Goal: Information Seeking & Learning: Check status

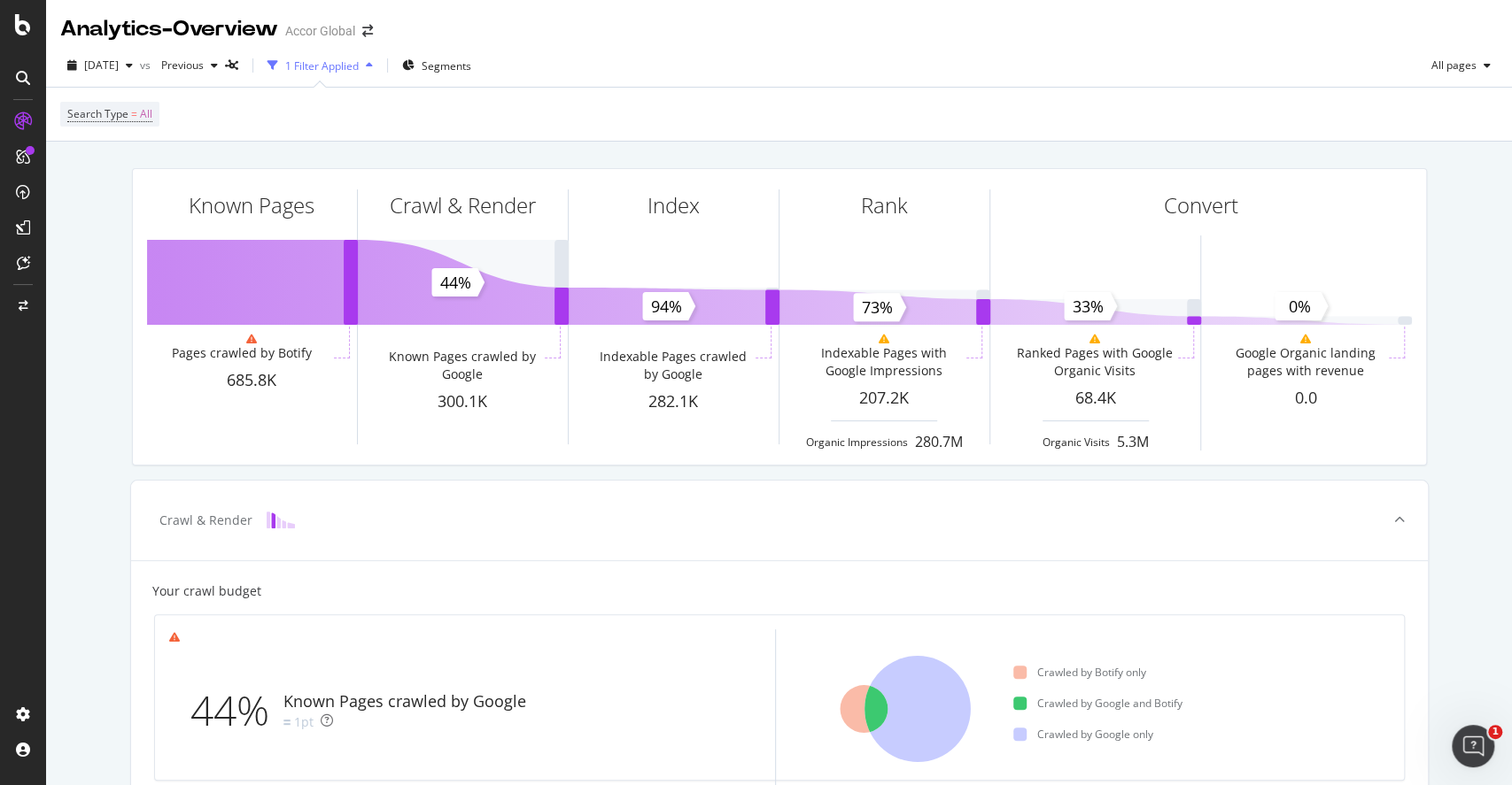
drag, startPoint x: 210, startPoint y: 57, endPoint x: 199, endPoint y: 117, distance: 61.0
click at [199, 117] on div "Search Type = All" at bounding box center [778, 114] width 1438 height 54
click at [204, 67] on span "Previous" at bounding box center [179, 65] width 50 height 15
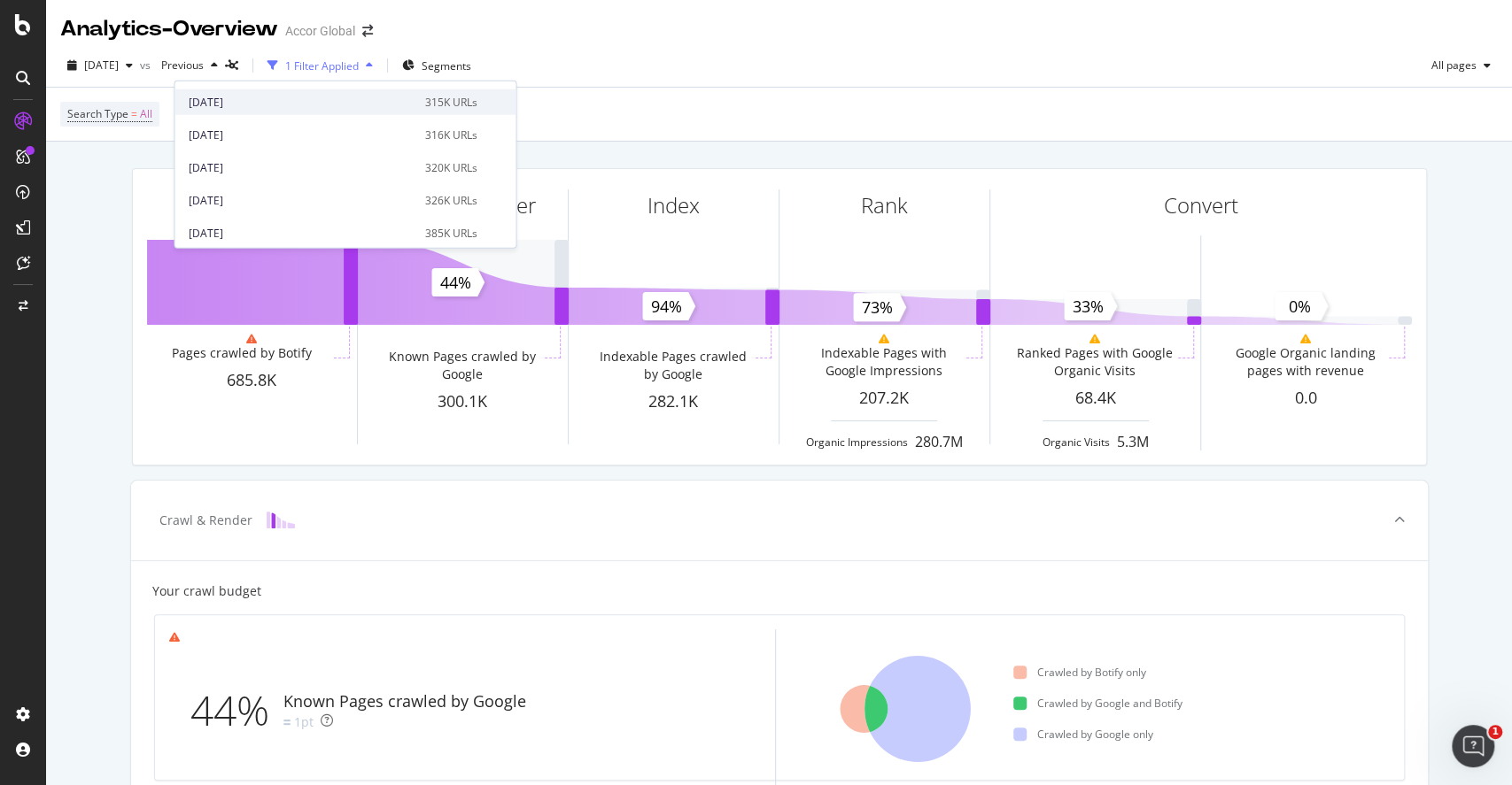
click at [313, 104] on div "[DATE]" at bounding box center [301, 102] width 225 height 16
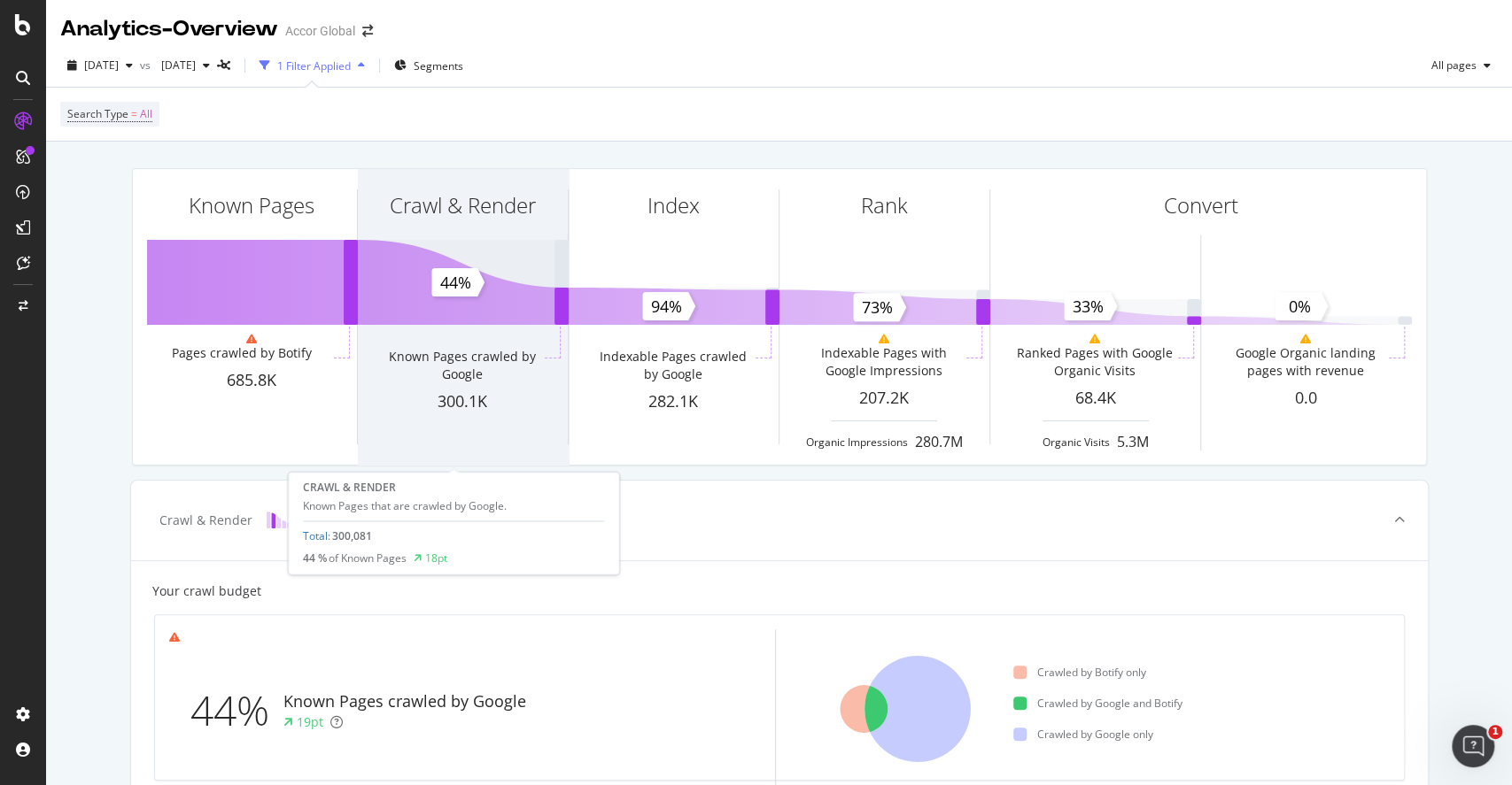
click at [473, 285] on div "Crawl & Render" at bounding box center [462, 237] width 210 height 136
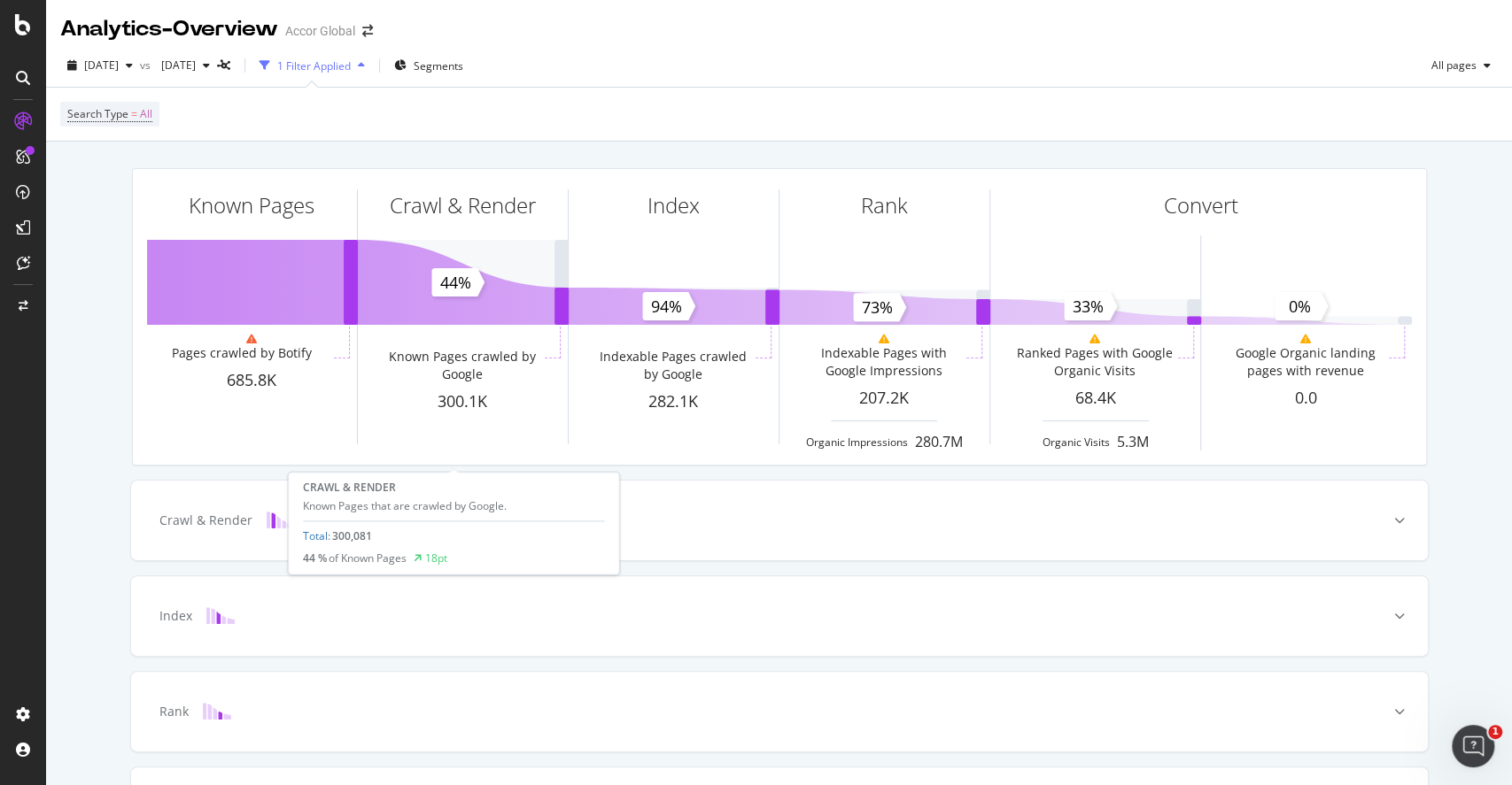
click at [473, 285] on div "Crawl & Render" at bounding box center [462, 237] width 210 height 136
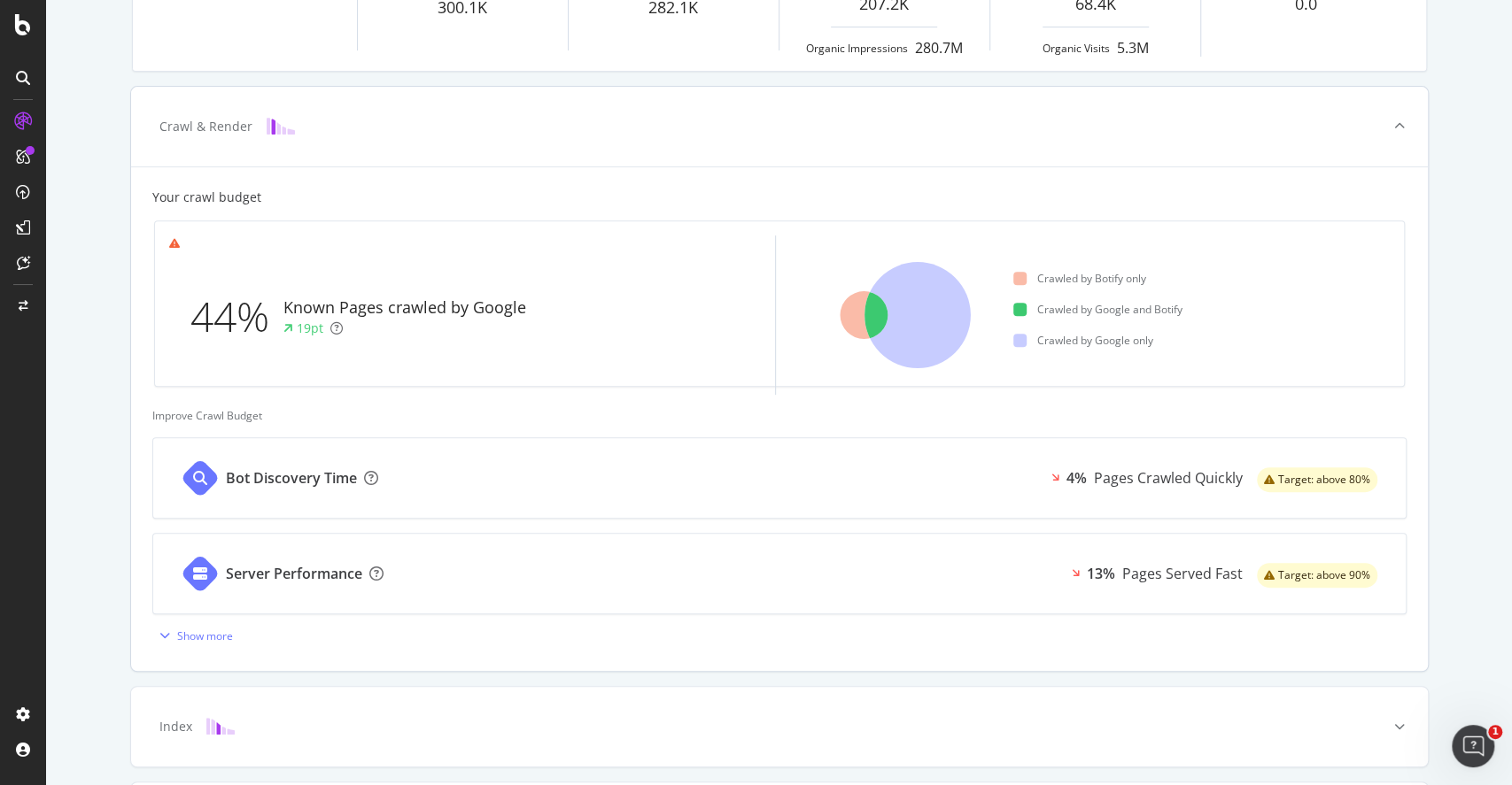
scroll to position [515, 0]
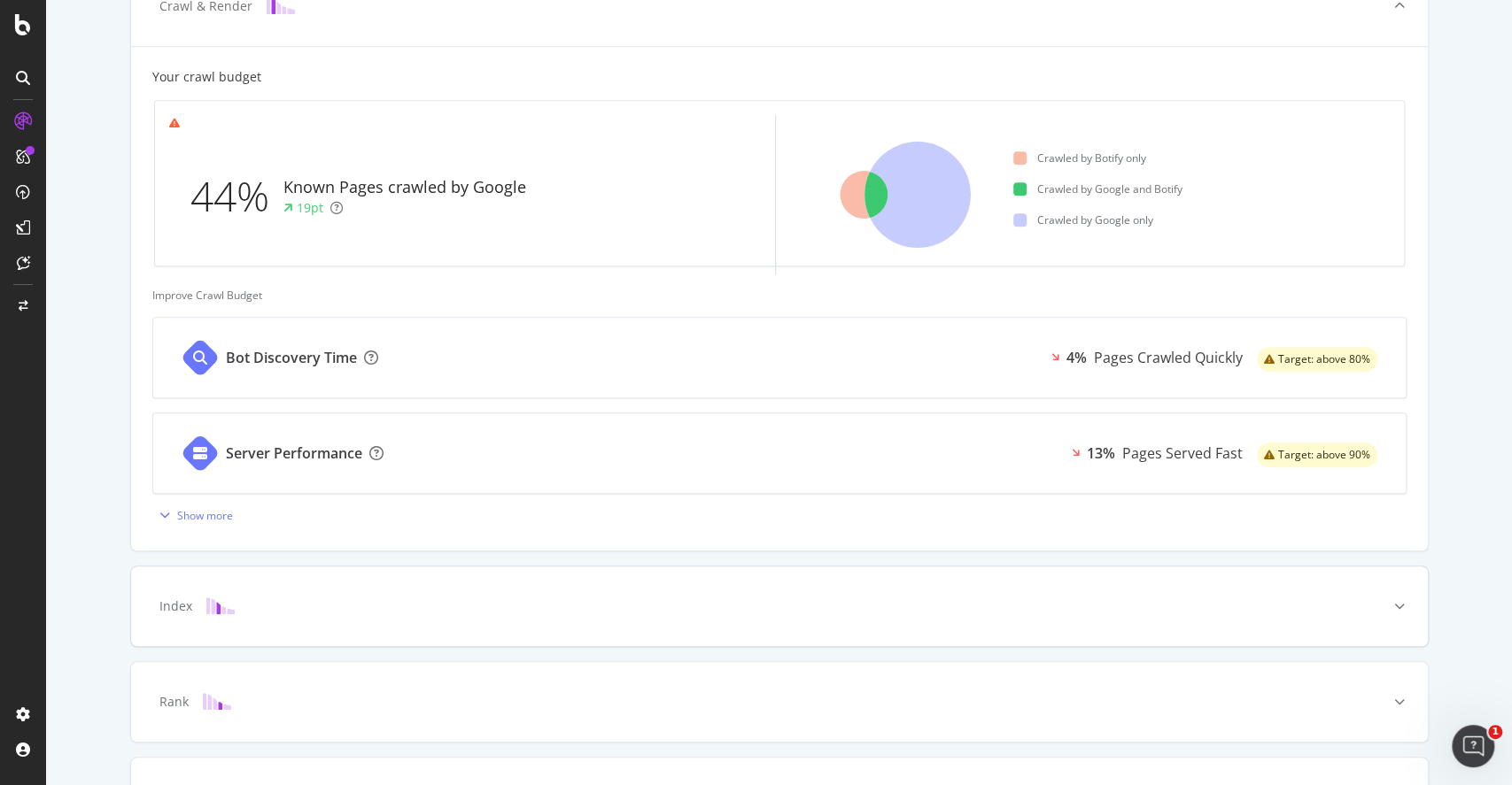
click at [298, 618] on div "Index" at bounding box center [779, 606] width 1297 height 79
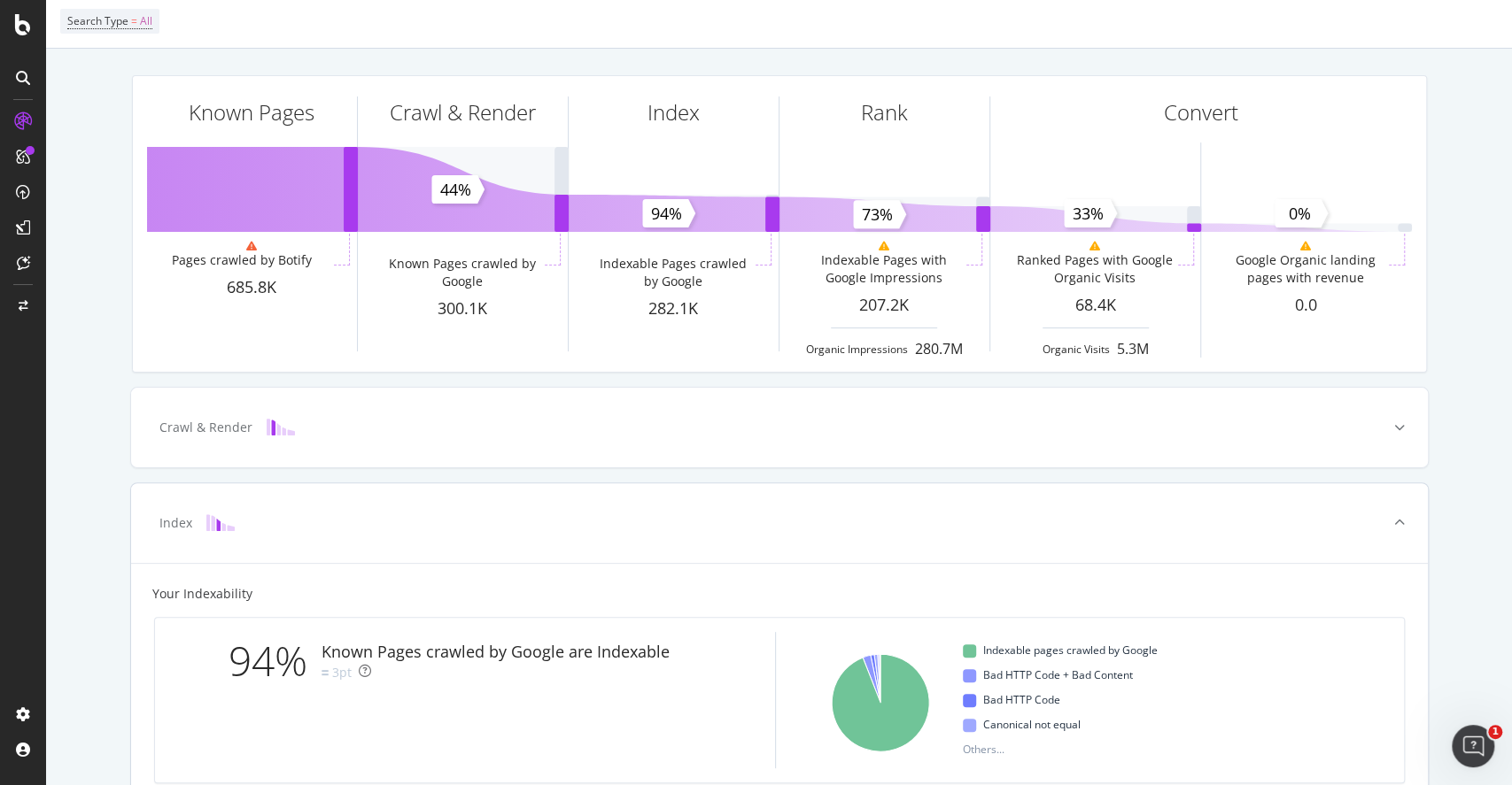
scroll to position [0, 0]
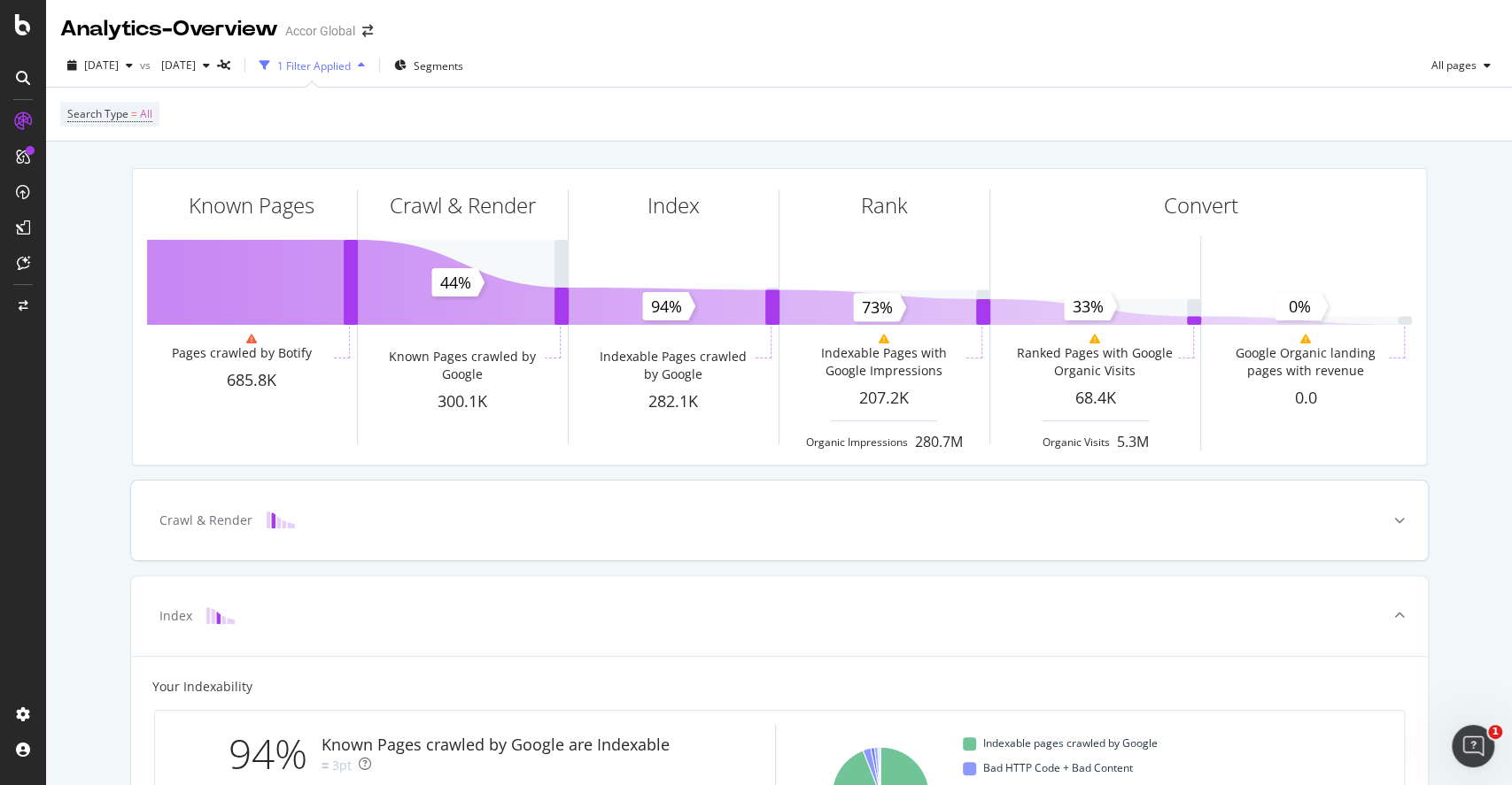
click at [694, 533] on div "Crawl & Render" at bounding box center [779, 520] width 1297 height 79
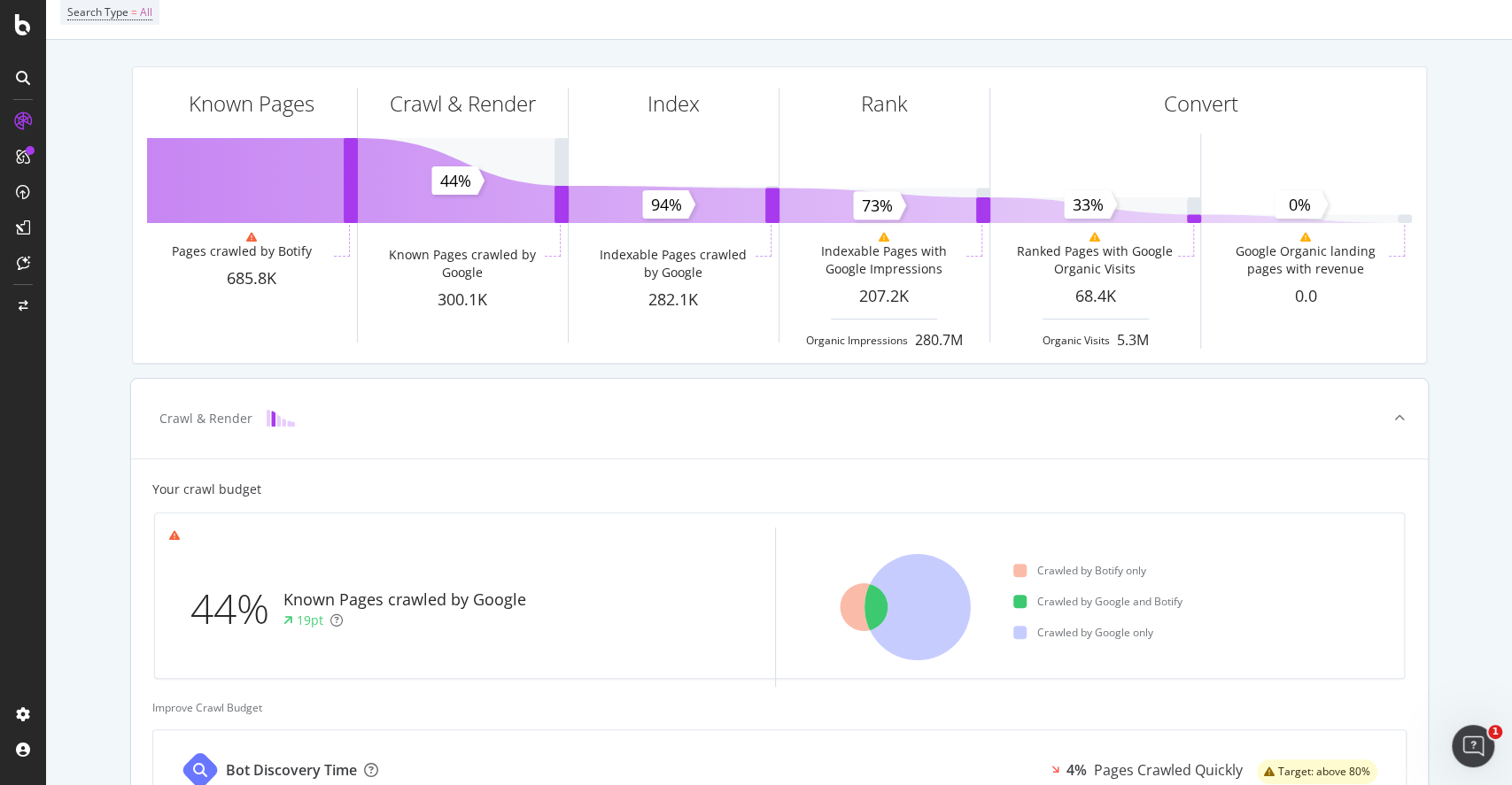
scroll to position [101, 0]
click at [228, 609] on div "44%" at bounding box center [237, 610] width 93 height 59
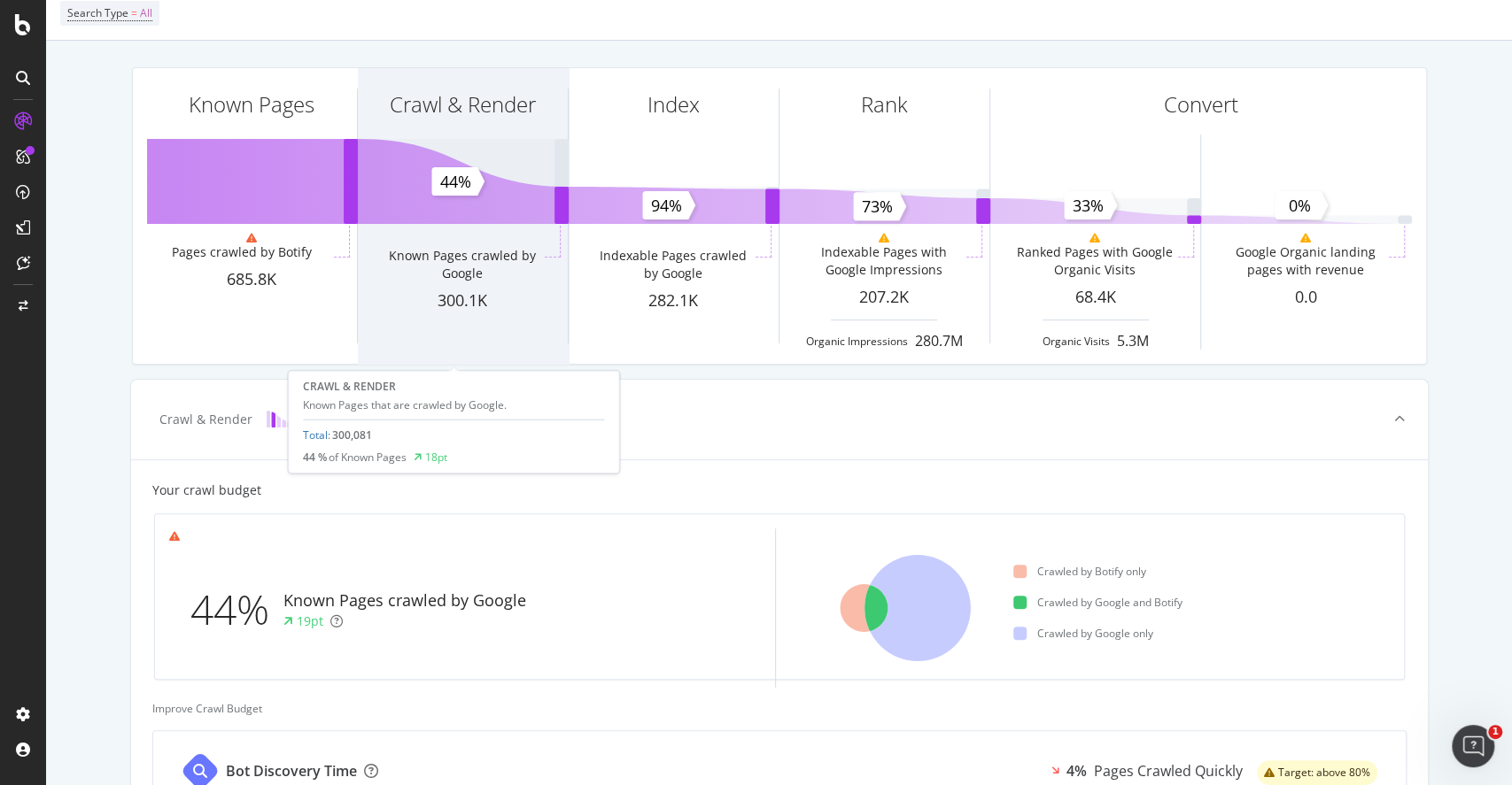
click at [423, 209] on div "Crawl & [PERSON_NAME] Known Pages crawled by Google 300.1K" at bounding box center [462, 215] width 210 height 295
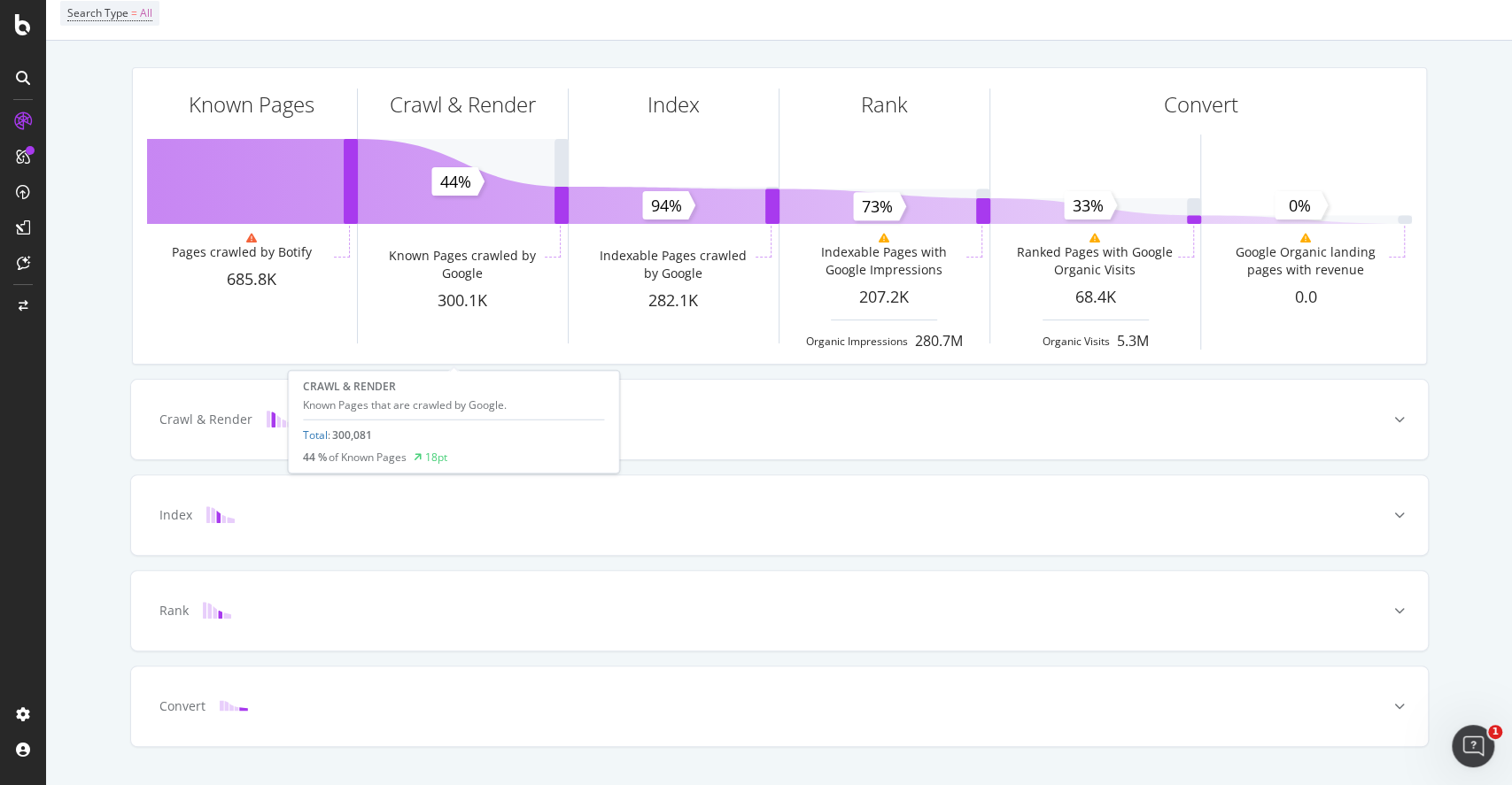
click at [423, 209] on div "Crawl & [PERSON_NAME] Known Pages crawled by Google 300.1K" at bounding box center [462, 215] width 210 height 295
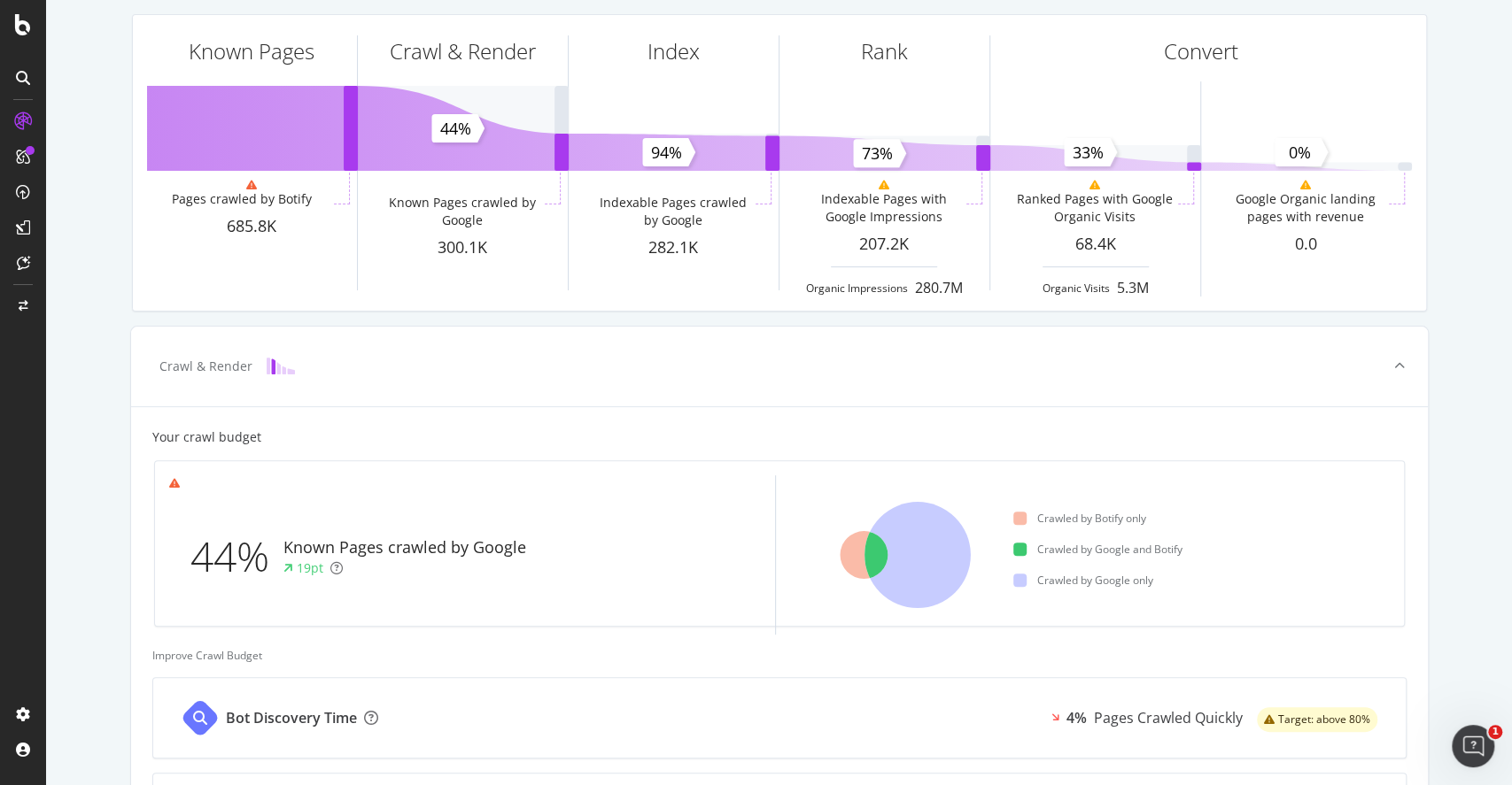
scroll to position [63, 0]
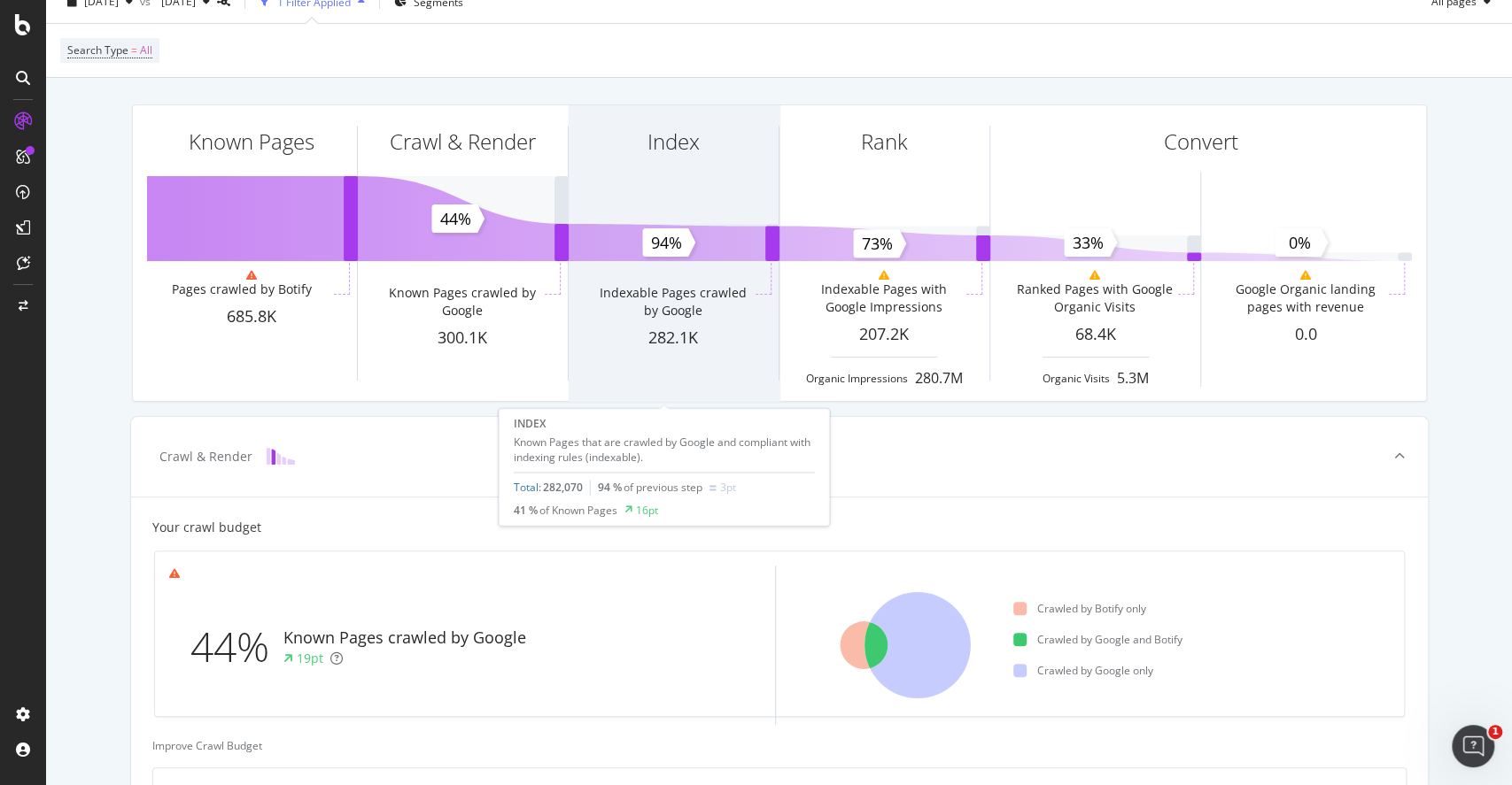
click at [635, 257] on div "Index Indexable Pages crawled by Google 282.1K" at bounding box center [673, 252] width 210 height 295
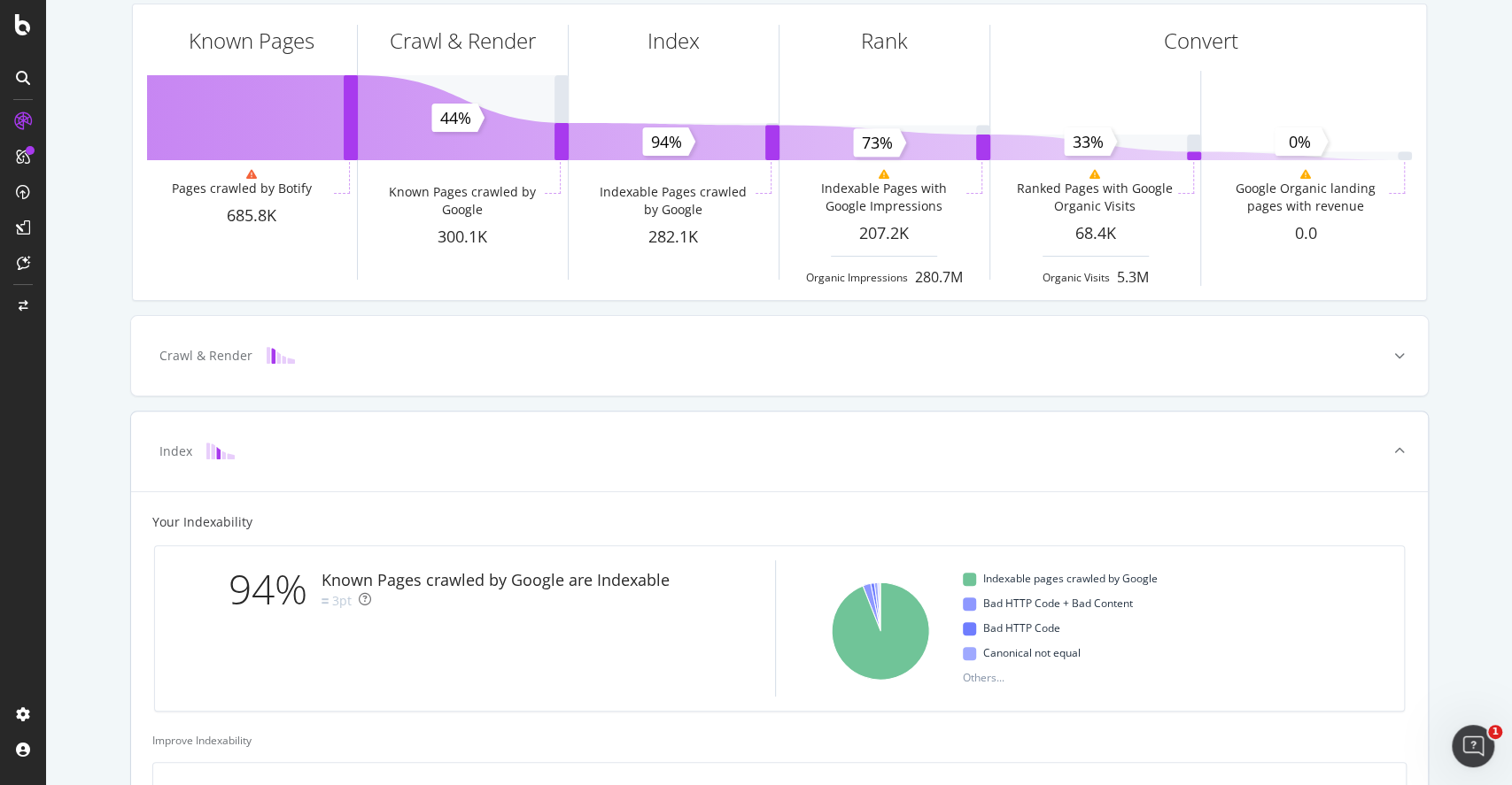
scroll to position [0, 0]
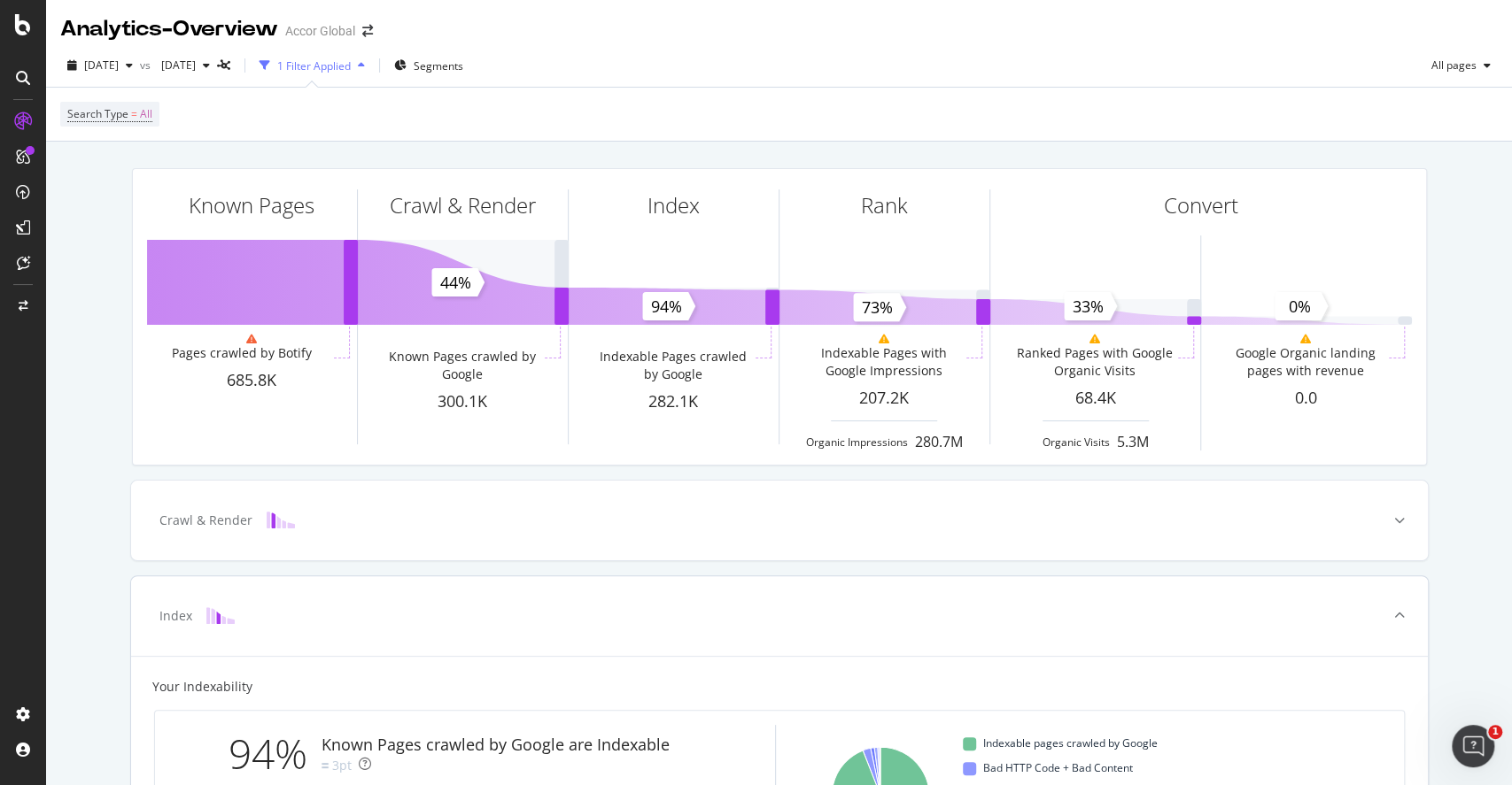
click at [587, 628] on div "Index" at bounding box center [779, 616] width 1297 height 79
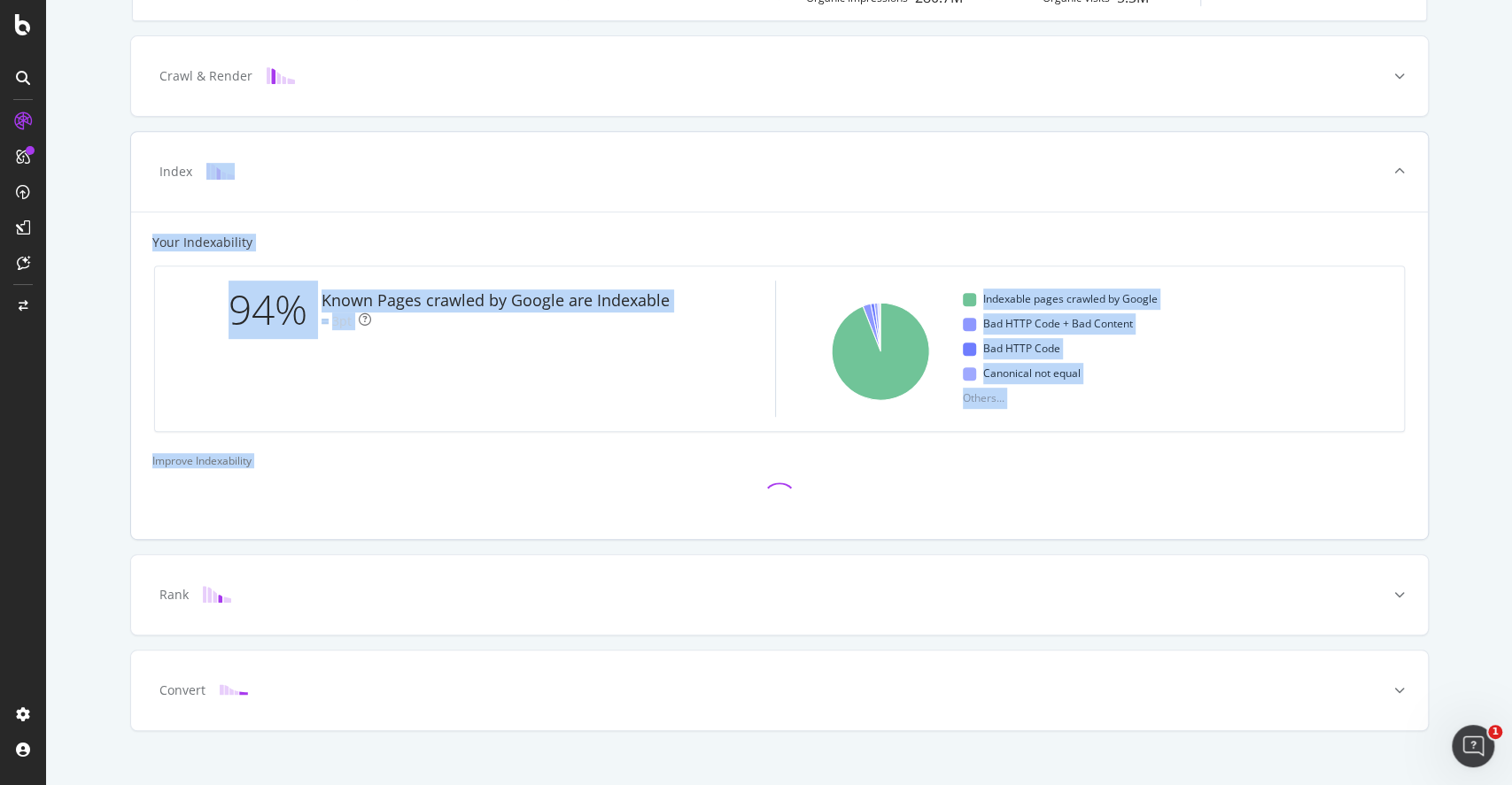
scroll to position [466, 0]
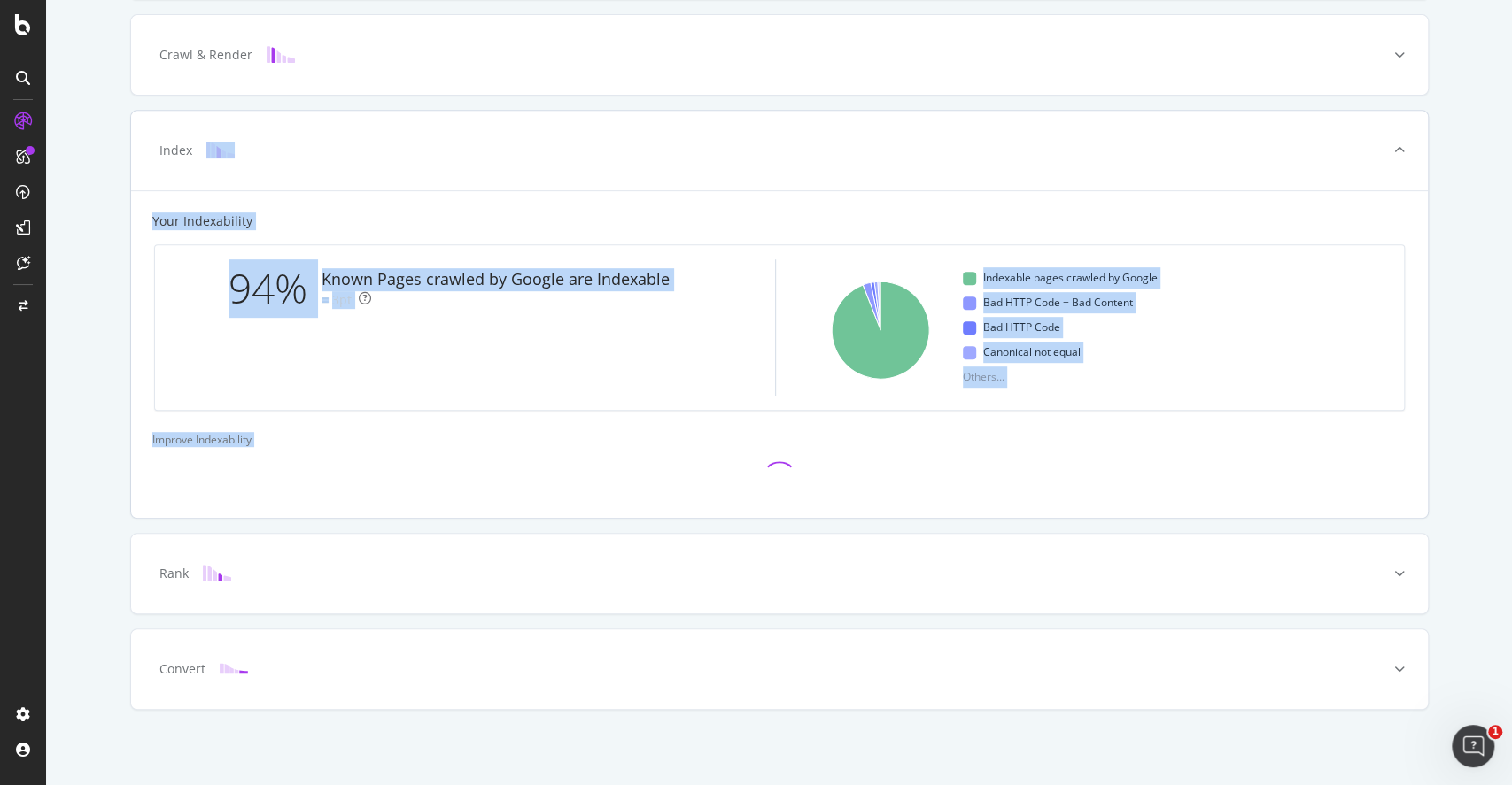
click at [348, 482] on div at bounding box center [779, 479] width 1254 height 36
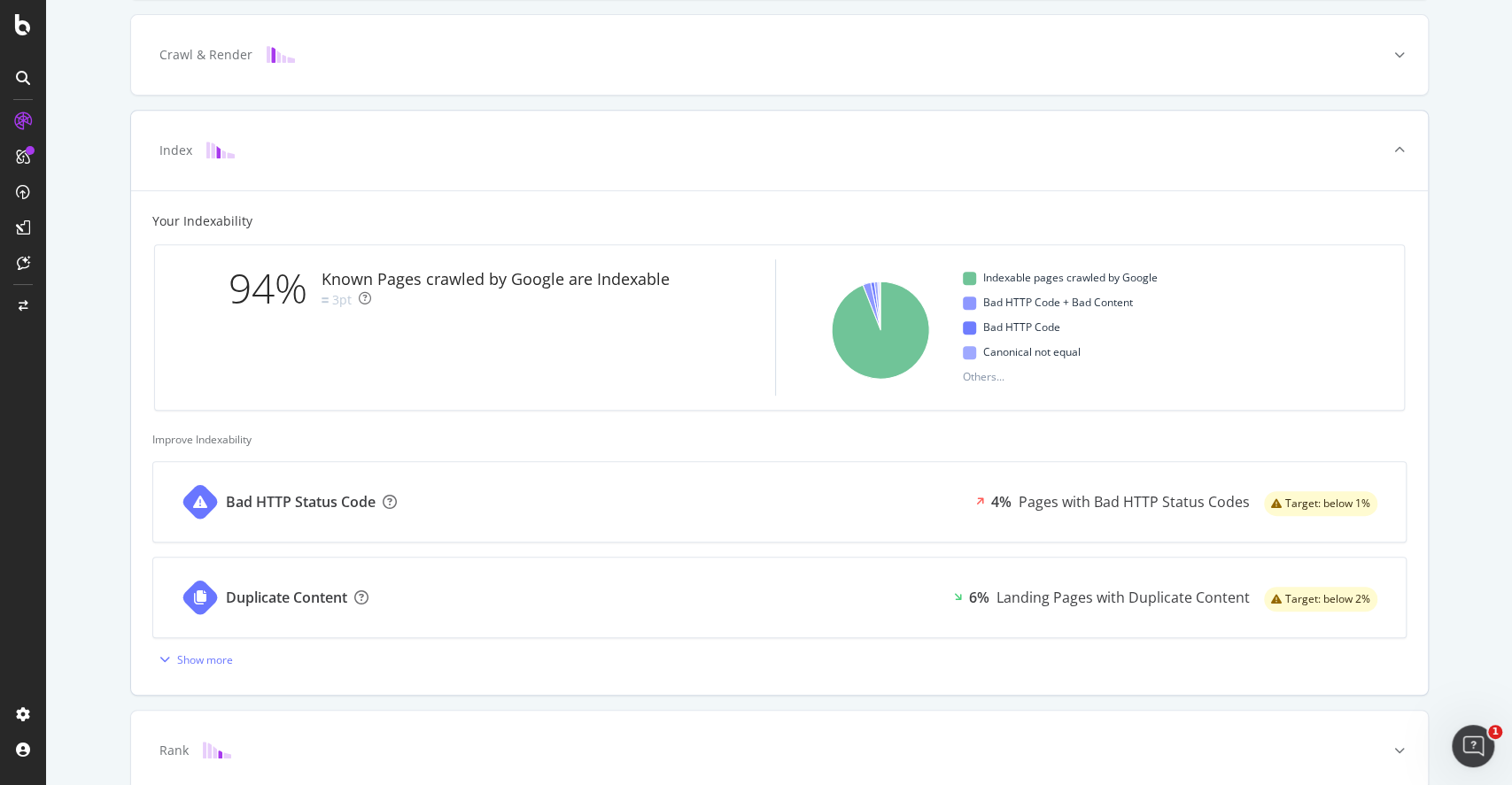
click at [332, 309] on div "3pt" at bounding box center [342, 301] width 20 height 18
click at [437, 309] on div "Known Pages crawled by Google are Indexable 3pt" at bounding box center [499, 289] width 355 height 41
click at [199, 653] on div "Show more" at bounding box center [204, 659] width 56 height 15
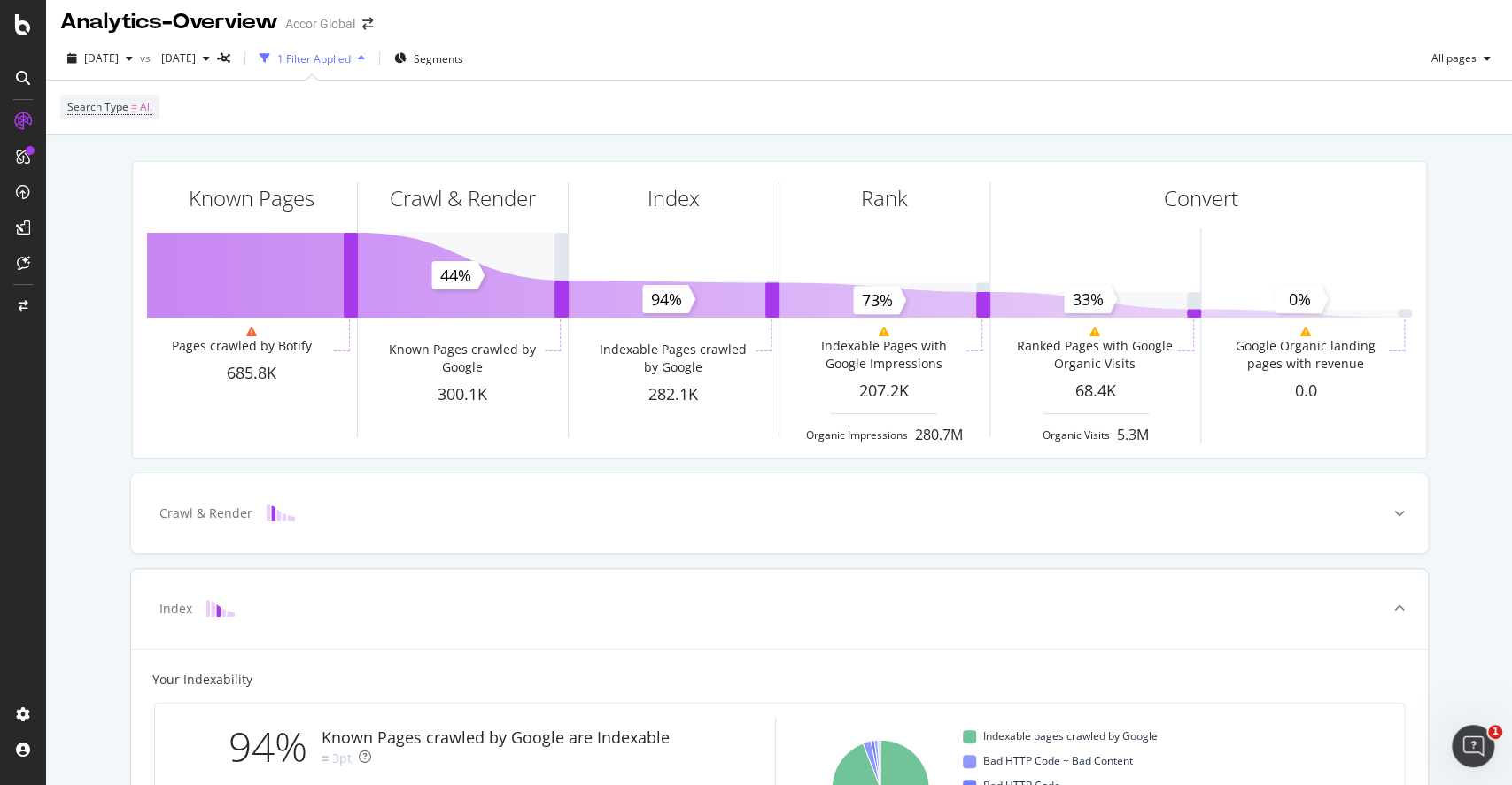
scroll to position [0, 0]
